Goal: Check status: Check status

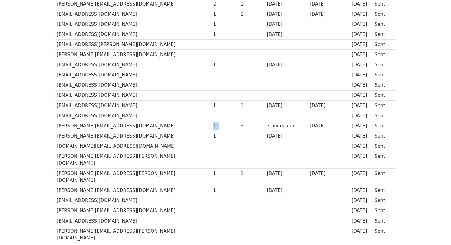
drag, startPoint x: 178, startPoint y: 104, endPoint x: 184, endPoint y: 104, distance: 5.5
click at [213, 122] on div "42" at bounding box center [225, 125] width 25 height 7
drag, startPoint x: 207, startPoint y: 105, endPoint x: 231, endPoint y: 105, distance: 23.9
click at [231, 120] on tr "[PERSON_NAME][EMAIL_ADDRESS][DOMAIN_NAME] 42 3 3 hours ago [DATE] [DATE] Sent" at bounding box center [225, 125] width 340 height 10
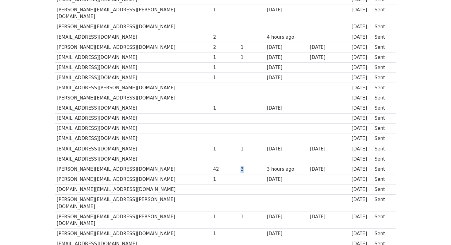
scroll to position [315, 0]
click at [239, 153] on td at bounding box center [252, 158] width 26 height 10
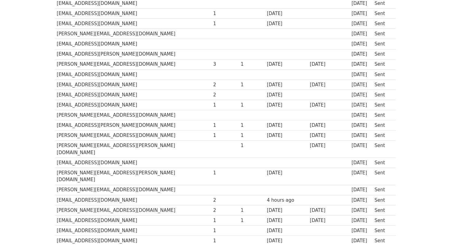
scroll to position [0, 0]
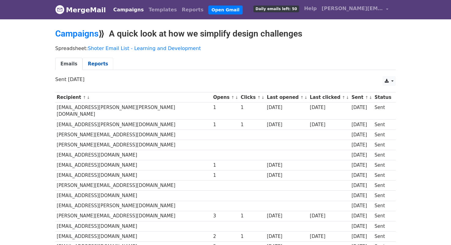
click at [92, 68] on link "Reports" at bounding box center [97, 64] width 31 height 13
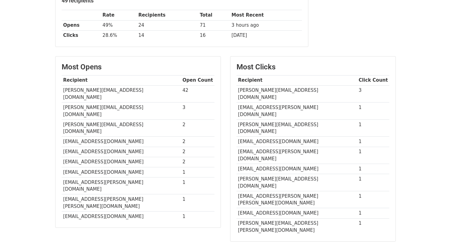
scroll to position [72, 0]
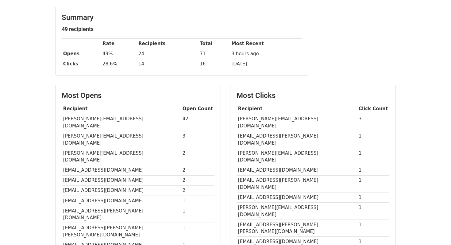
click at [220, 83] on main "Campaigns ⟫ A quick look at how we simplify design challenges Spreadsheet: Shot…" at bounding box center [226, 143] width 350 height 375
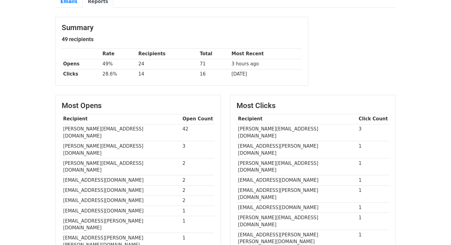
scroll to position [0, 0]
